Goal: Find specific page/section: Find specific page/section

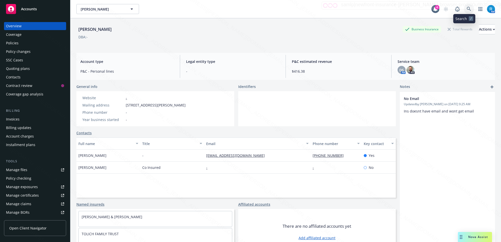
click at [467, 9] on icon at bounding box center [469, 9] width 4 height 4
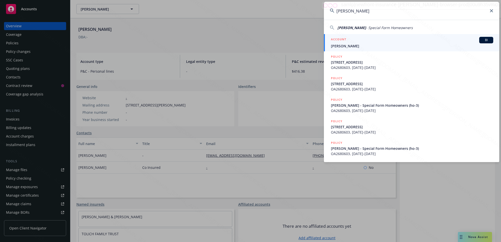
type input "[PERSON_NAME]"
click at [360, 41] on div "ACCOUNT BI" at bounding box center [412, 40] width 162 height 7
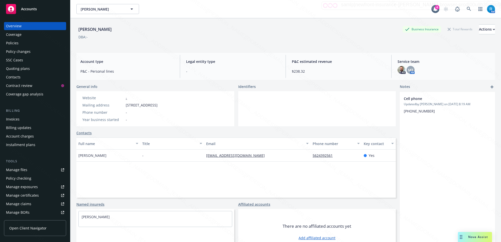
drag, startPoint x: 192, startPoint y: 105, endPoint x: 120, endPoint y: 106, distance: 72.2
click at [120, 106] on div "Website - Mailing address [STREET_ADDRESS] Phone number - Year business started…" at bounding box center [155, 108] width 158 height 35
copy div "[STREET_ADDRESS]"
click at [23, 44] on div "Policies" at bounding box center [35, 43] width 58 height 8
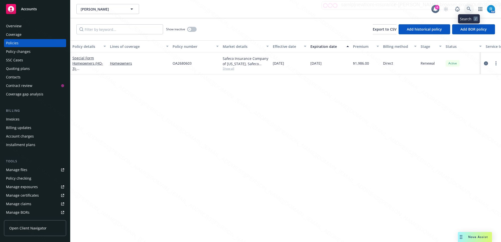
click at [468, 8] on icon at bounding box center [469, 9] width 5 height 5
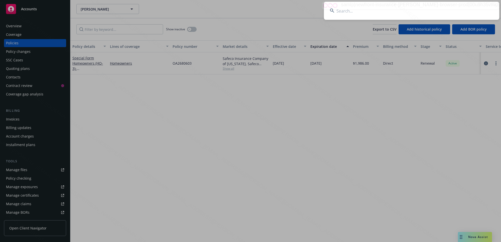
click at [457, 8] on input at bounding box center [411, 11] width 175 height 18
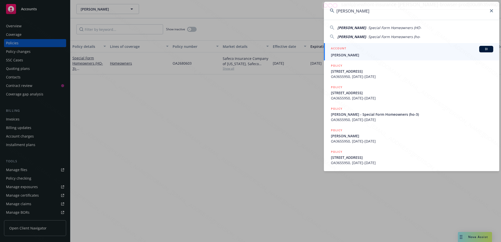
type input "[PERSON_NAME]"
click at [378, 55] on span "[PERSON_NAME]" at bounding box center [412, 54] width 162 height 5
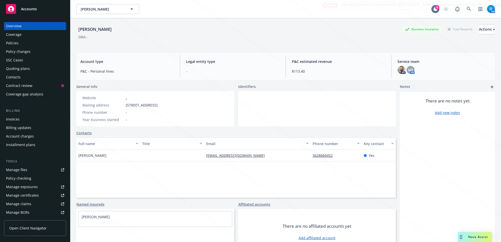
drag, startPoint x: 200, startPoint y: 105, endPoint x: 124, endPoint y: 106, distance: 75.4
click at [124, 106] on div "Website - Mailing address [STREET_ADDRESS] Phone number - Year business started…" at bounding box center [155, 108] width 158 height 35
copy div "[STREET_ADDRESS]"
click at [15, 39] on div "Policies" at bounding box center [12, 43] width 13 height 8
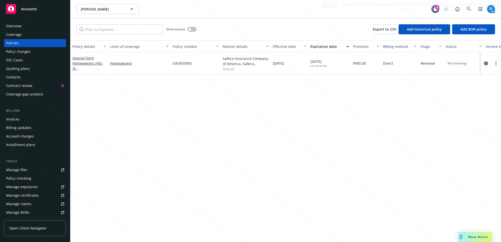
click at [29, 27] on div "Overview" at bounding box center [35, 26] width 58 height 8
